Goal: Task Accomplishment & Management: Use online tool/utility

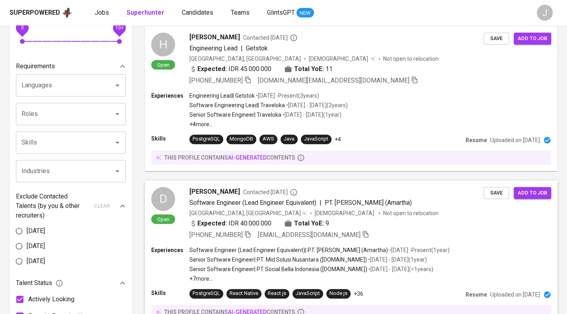
scroll to position [235, 0]
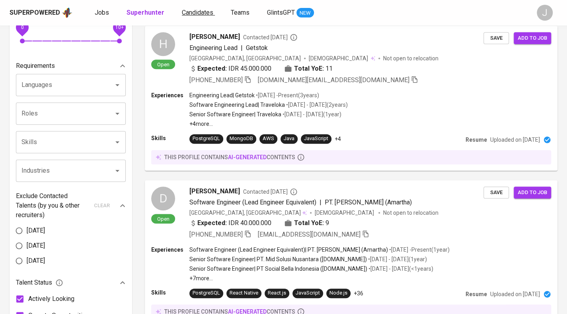
click at [188, 12] on span "Candidates" at bounding box center [197, 13] width 31 height 8
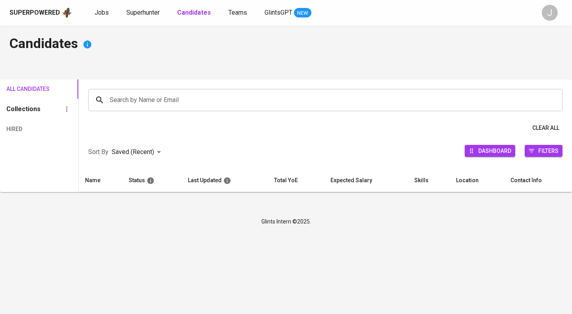
click at [148, 85] on div "Search by Name or Email Search by Name or Email" at bounding box center [326, 100] width 494 height 41
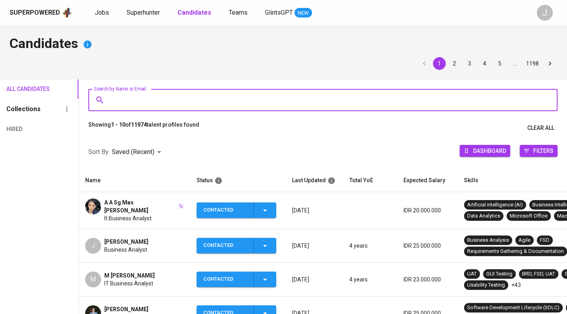
click at [145, 104] on input "Search by Name or Email" at bounding box center [325, 100] width 434 height 15
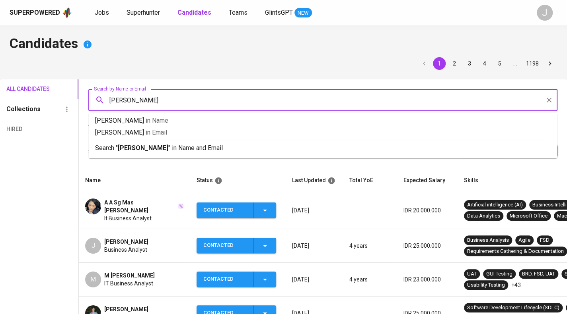
type input "[PERSON_NAME]"
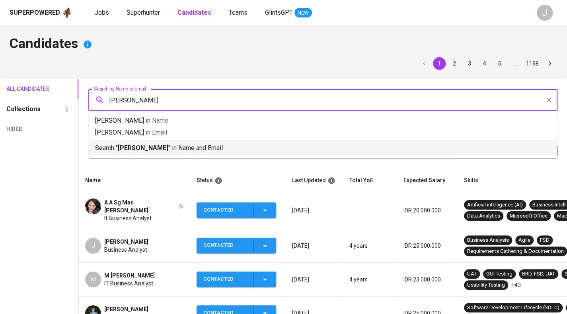
click at [153, 144] on p "Search " [PERSON_NAME] " in Name and Email" at bounding box center [322, 149] width 455 height 10
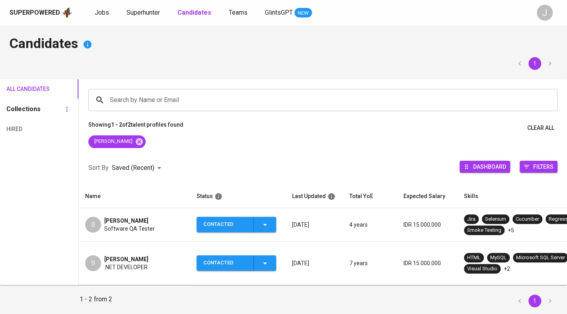
click at [155, 233] on div "B [PERSON_NAME] Hang Software QA Tester" at bounding box center [134, 225] width 99 height 16
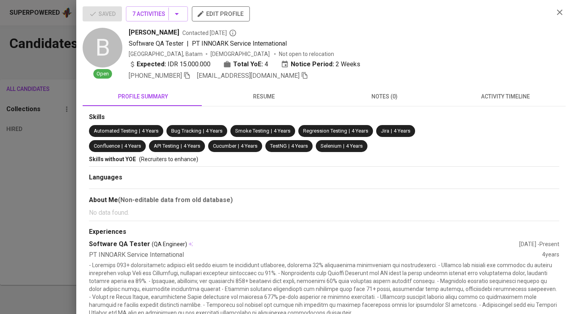
click at [499, 94] on span "activity timeline" at bounding box center [505, 97] width 111 height 10
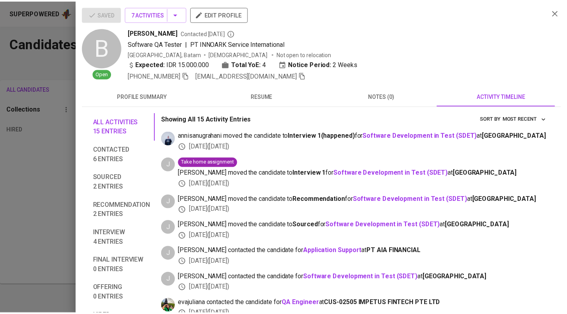
scroll to position [101, 0]
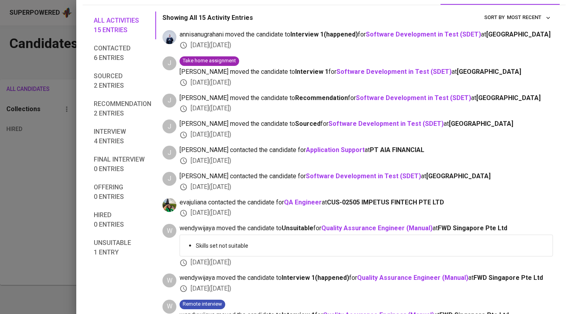
click at [54, 182] on div at bounding box center [286, 157] width 572 height 314
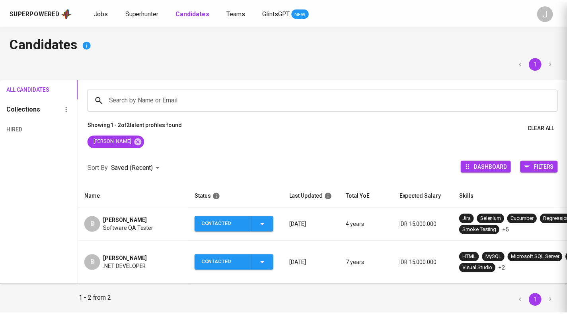
scroll to position [35, 0]
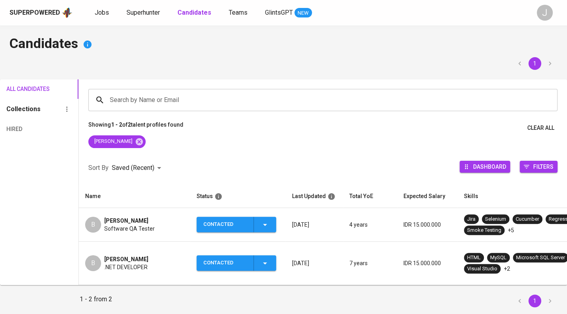
click at [261, 224] on icon "button" at bounding box center [265, 225] width 10 height 10
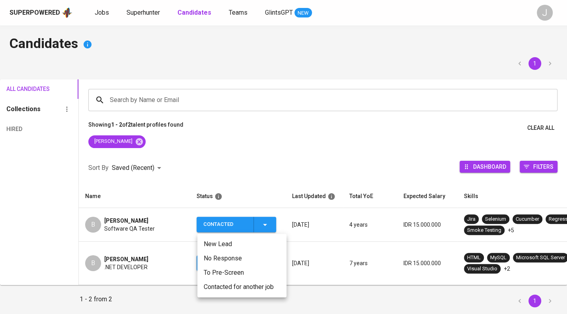
click at [250, 283] on li "Contacted for another job" at bounding box center [241, 287] width 89 height 14
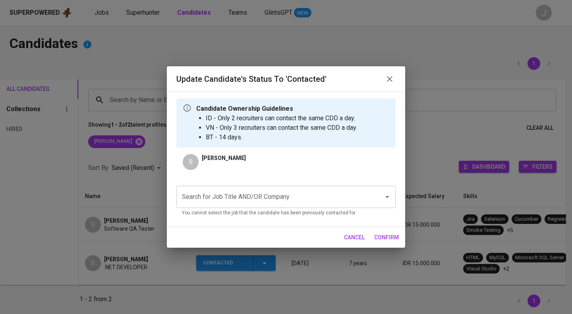
click at [285, 192] on input "Search for Job Title AND/OR Company" at bounding box center [275, 197] width 190 height 15
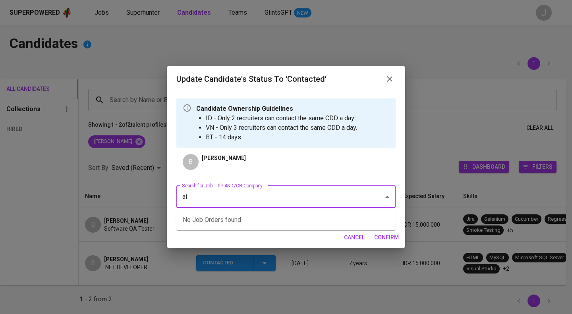
type input "a"
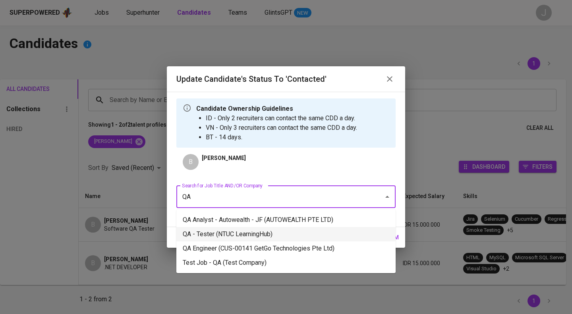
click at [265, 233] on li "QA - Tester (NTUC LearningHub)" at bounding box center [286, 234] width 219 height 14
type input "QA"
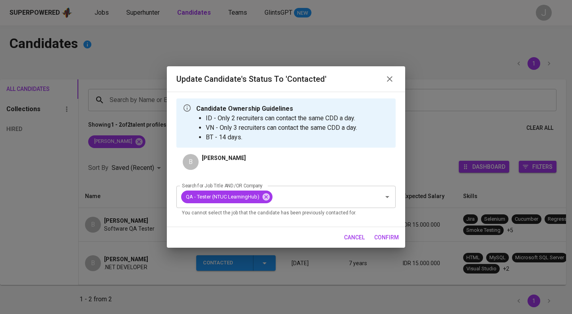
click at [395, 237] on span "confirm" at bounding box center [386, 238] width 25 height 10
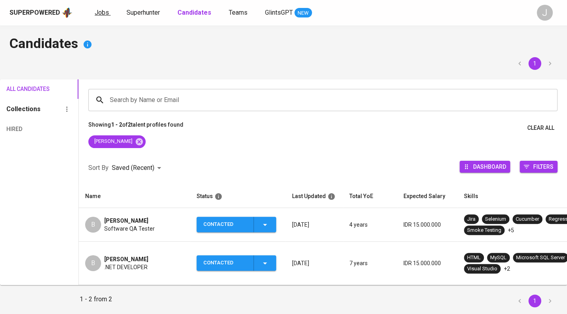
click at [108, 10] on link "Jobs" at bounding box center [103, 13] width 16 height 10
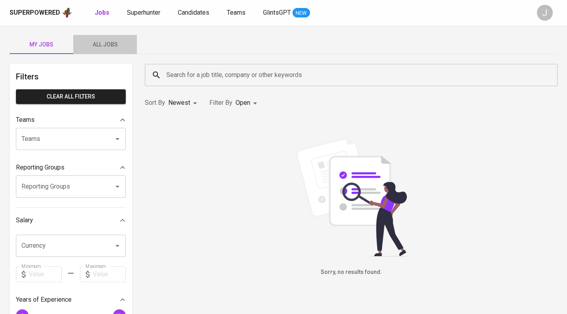
click at [107, 38] on button "All Jobs" at bounding box center [105, 44] width 64 height 19
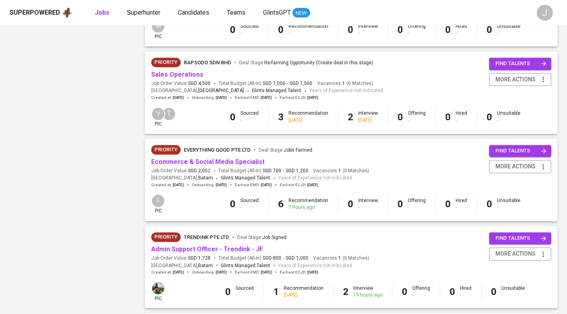
scroll to position [724, 0]
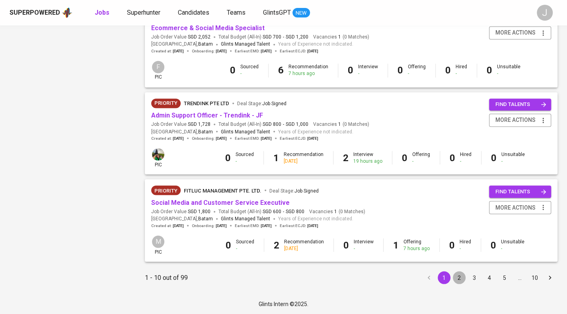
click at [457, 281] on button "2" at bounding box center [458, 278] width 13 height 13
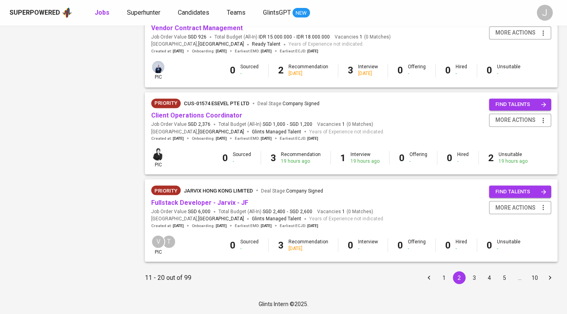
scroll to position [724, 0]
click at [475, 277] on button "3" at bounding box center [474, 278] width 13 height 13
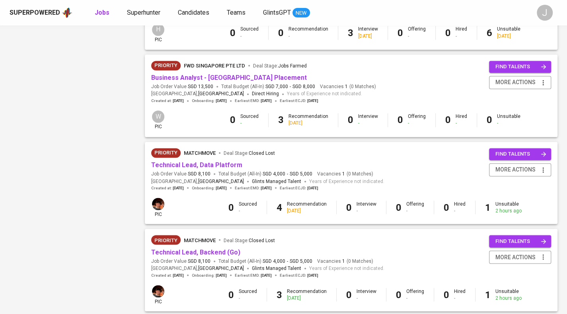
scroll to position [725, 0]
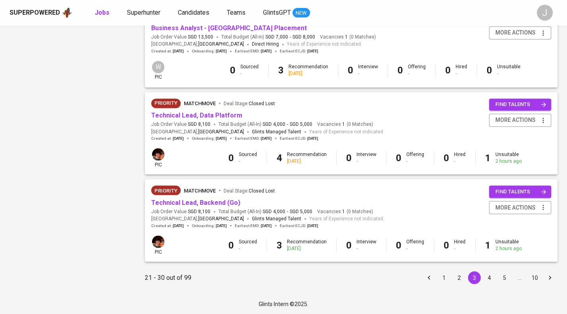
click at [485, 281] on button "4" at bounding box center [489, 278] width 13 height 13
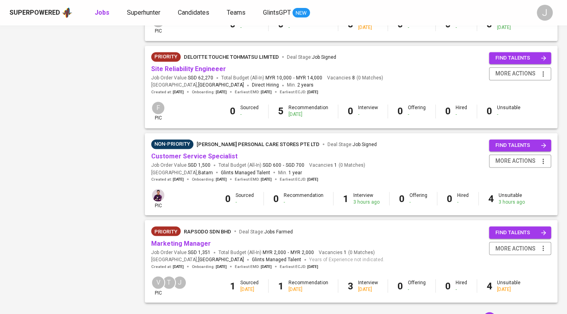
scroll to position [724, 0]
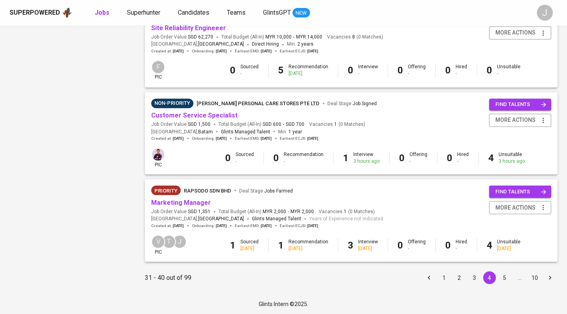
click at [500, 279] on button "5" at bounding box center [504, 278] width 13 height 13
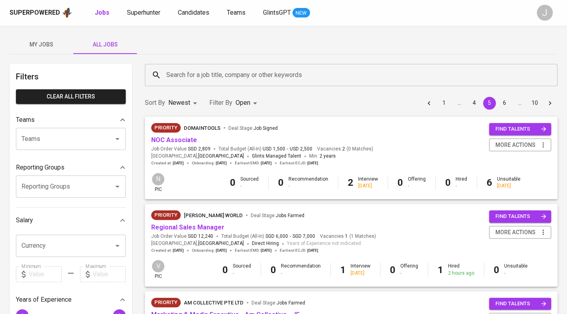
click at [65, 182] on input "Reporting Groups" at bounding box center [59, 186] width 80 height 15
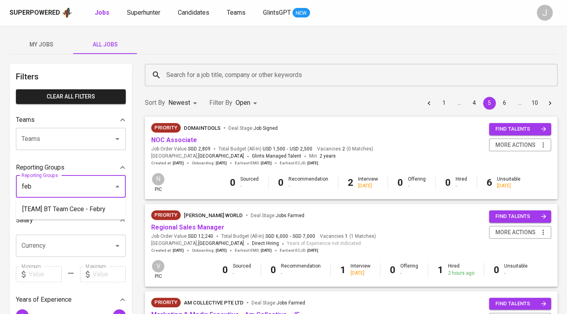
click at [69, 207] on li "[TEAM] BT Team Cece - Febry" at bounding box center [71, 209] width 110 height 14
type input "feb"
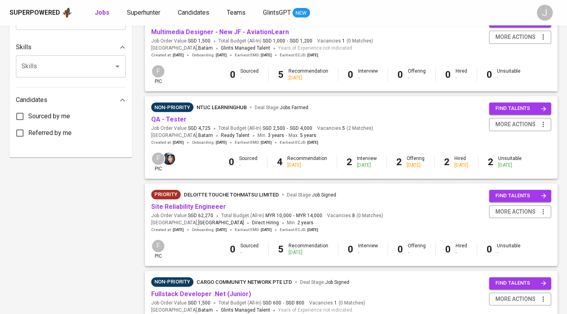
scroll to position [391, 0]
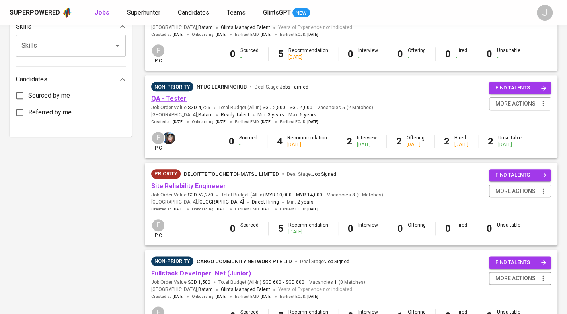
click at [172, 97] on link "QA - Tester" at bounding box center [168, 99] width 35 height 8
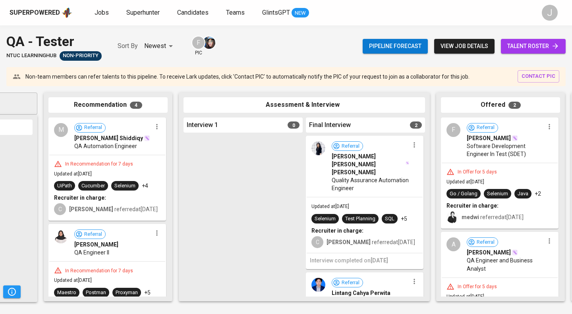
scroll to position [104, 0]
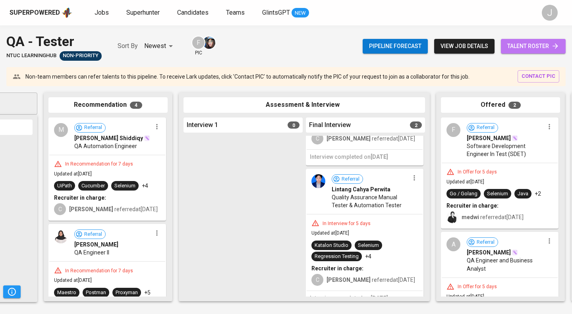
click at [532, 47] on span "talent roster" at bounding box center [534, 46] width 52 height 10
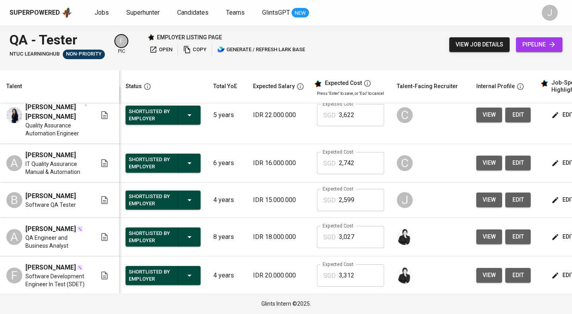
scroll to position [17, 0]
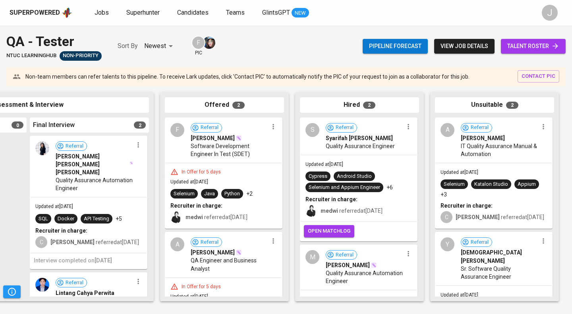
click at [540, 49] on span "talent roster" at bounding box center [534, 46] width 52 height 10
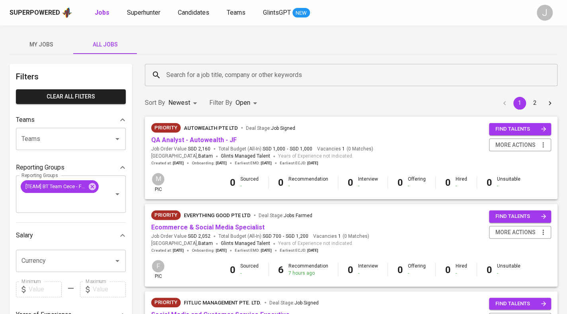
click at [536, 101] on button "2" at bounding box center [534, 103] width 13 height 13
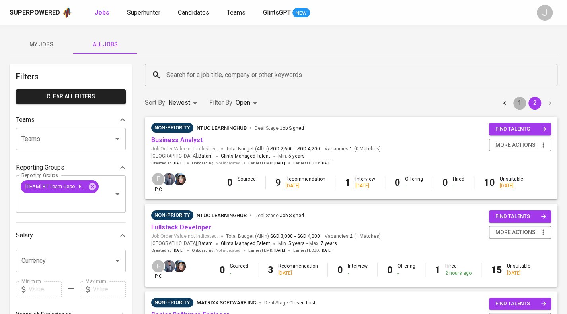
click at [518, 105] on button "1" at bounding box center [519, 103] width 13 height 13
